Goal: Navigation & Orientation: Find specific page/section

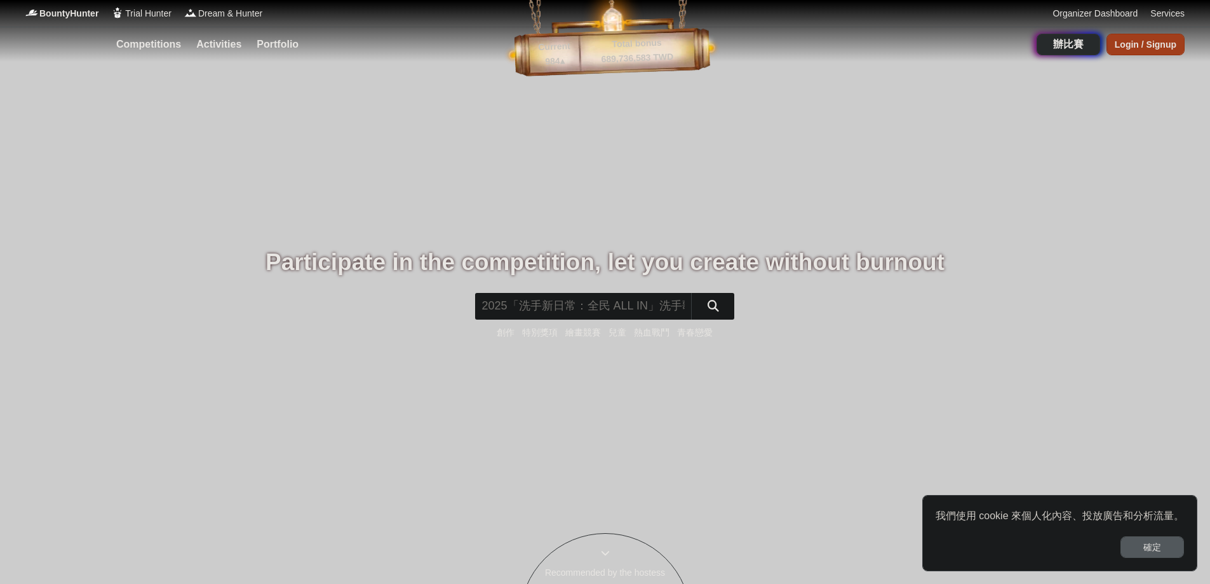
click at [1158, 44] on div "Login / Signup" at bounding box center [1145, 45] width 78 height 22
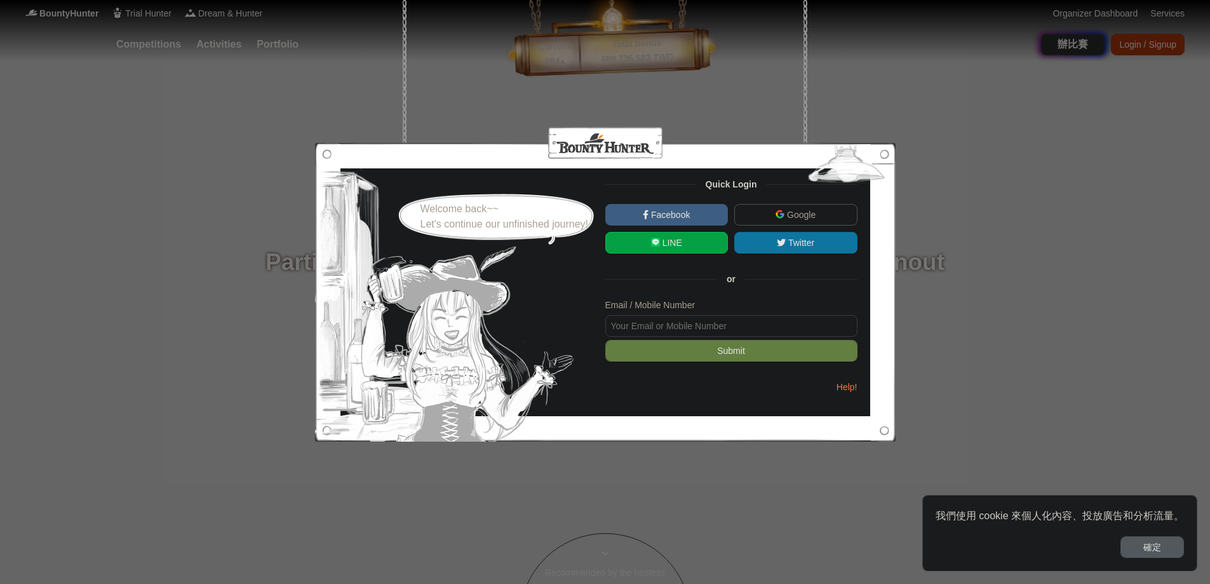
click at [807, 210] on span "Google" at bounding box center [799, 215] width 31 height 10
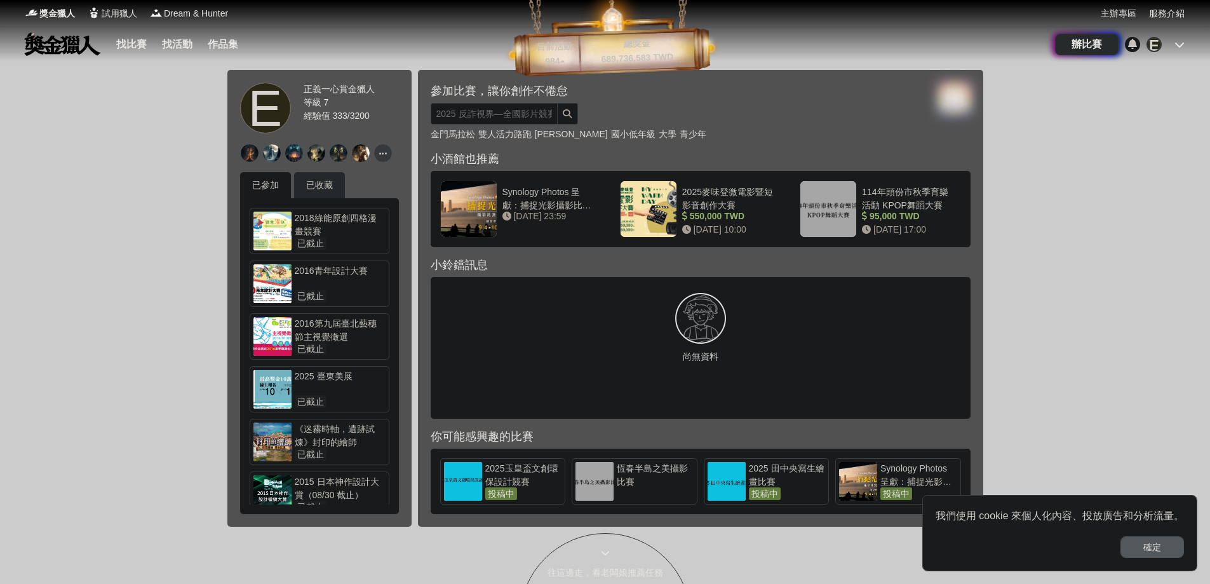
click at [1177, 47] on icon at bounding box center [1179, 44] width 10 height 10
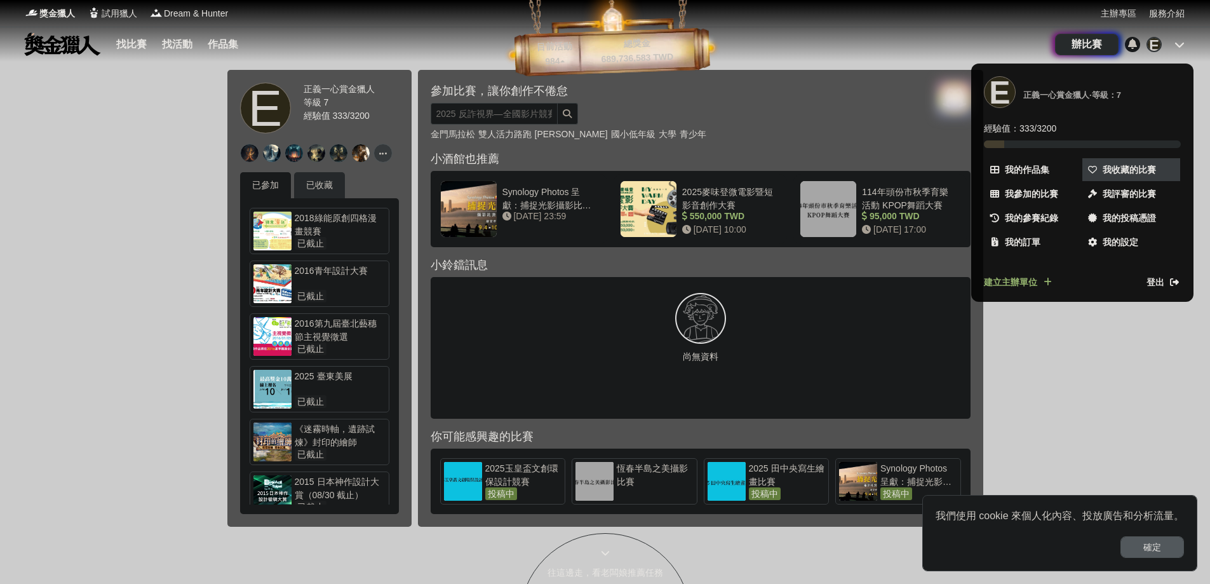
click at [1116, 171] on span "我收藏的比賽" at bounding box center [1128, 169] width 53 height 13
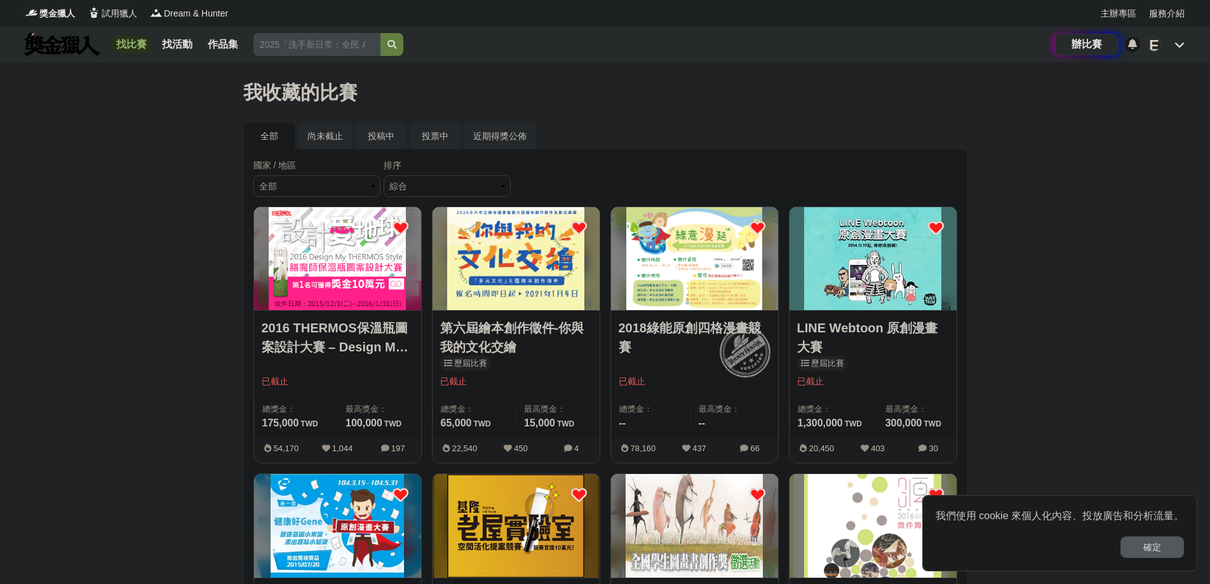
click at [128, 45] on link "找比賽" at bounding box center [131, 45] width 41 height 18
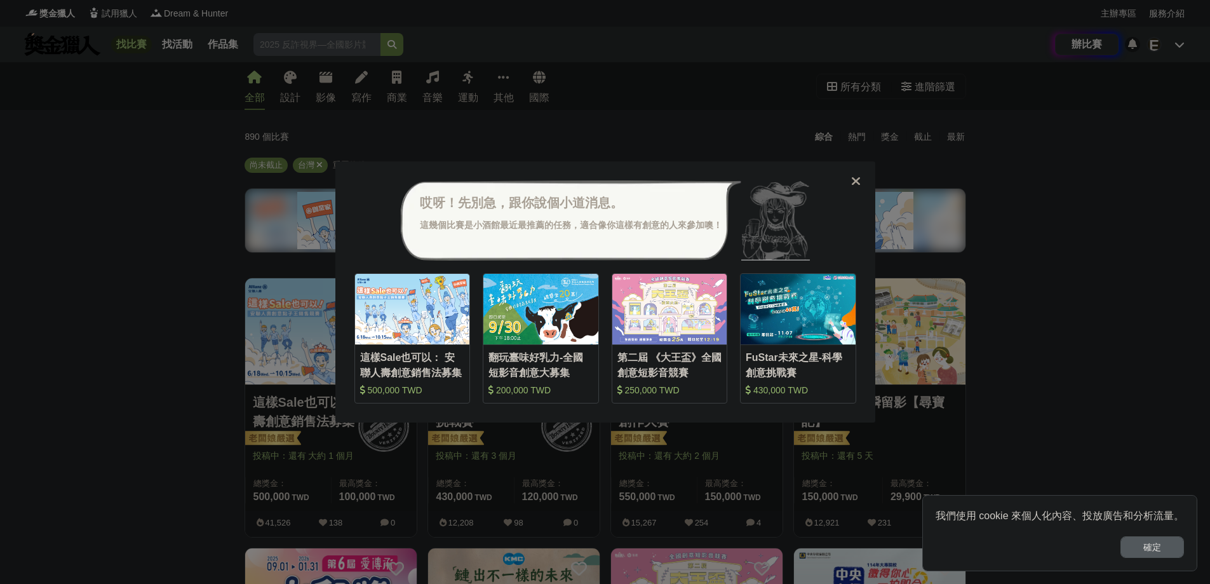
click at [1130, 154] on div "哎呀！先別急，跟你說個小道消息。 這幾個比賽是小酒館最近最推薦的任務，適合像你這樣有創意的人來參加噢！ 收藏 這樣Sale也可以： 安聯人壽創意銷售法募集 5…" at bounding box center [605, 292] width 1210 height 584
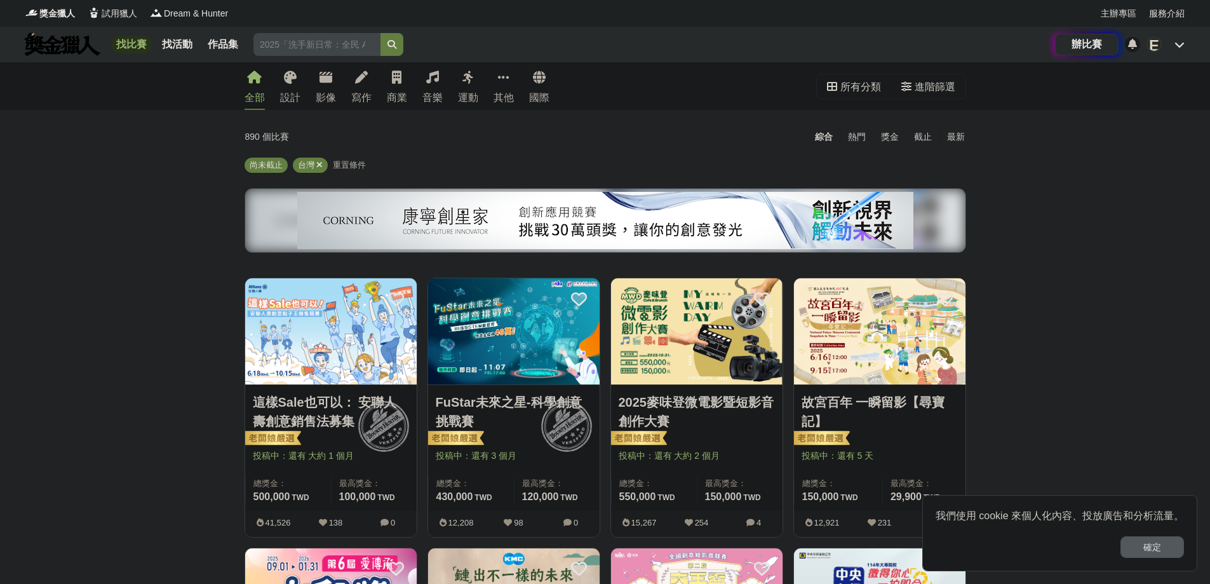
click at [1175, 44] on icon at bounding box center [1179, 44] width 10 height 10
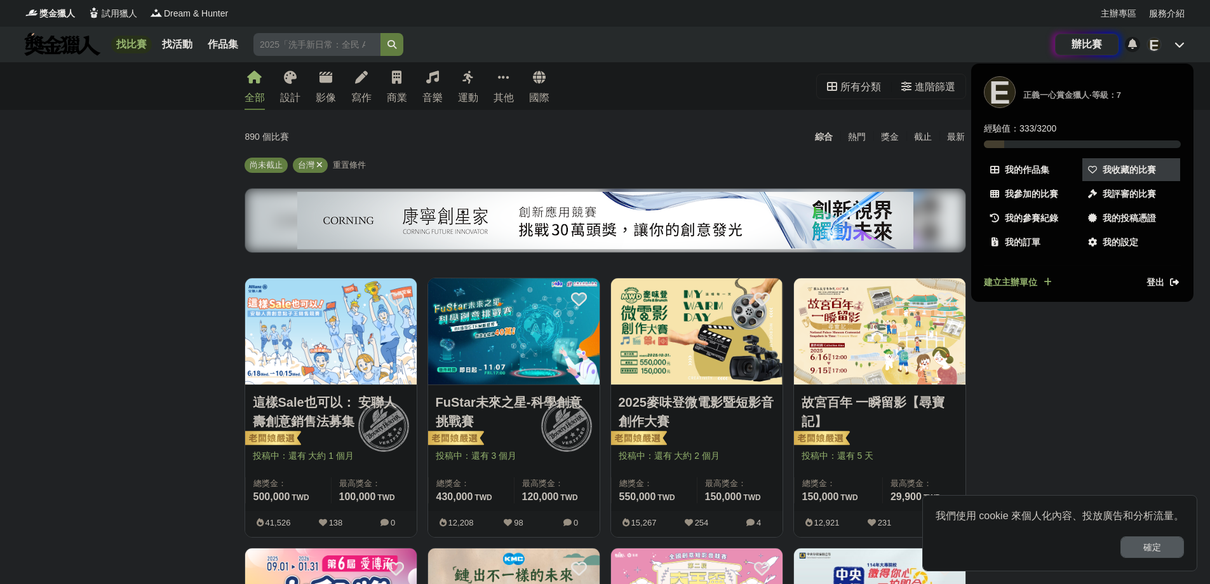
click at [1109, 165] on span "我收藏的比賽" at bounding box center [1128, 169] width 53 height 13
